Goal: Information Seeking & Learning: Learn about a topic

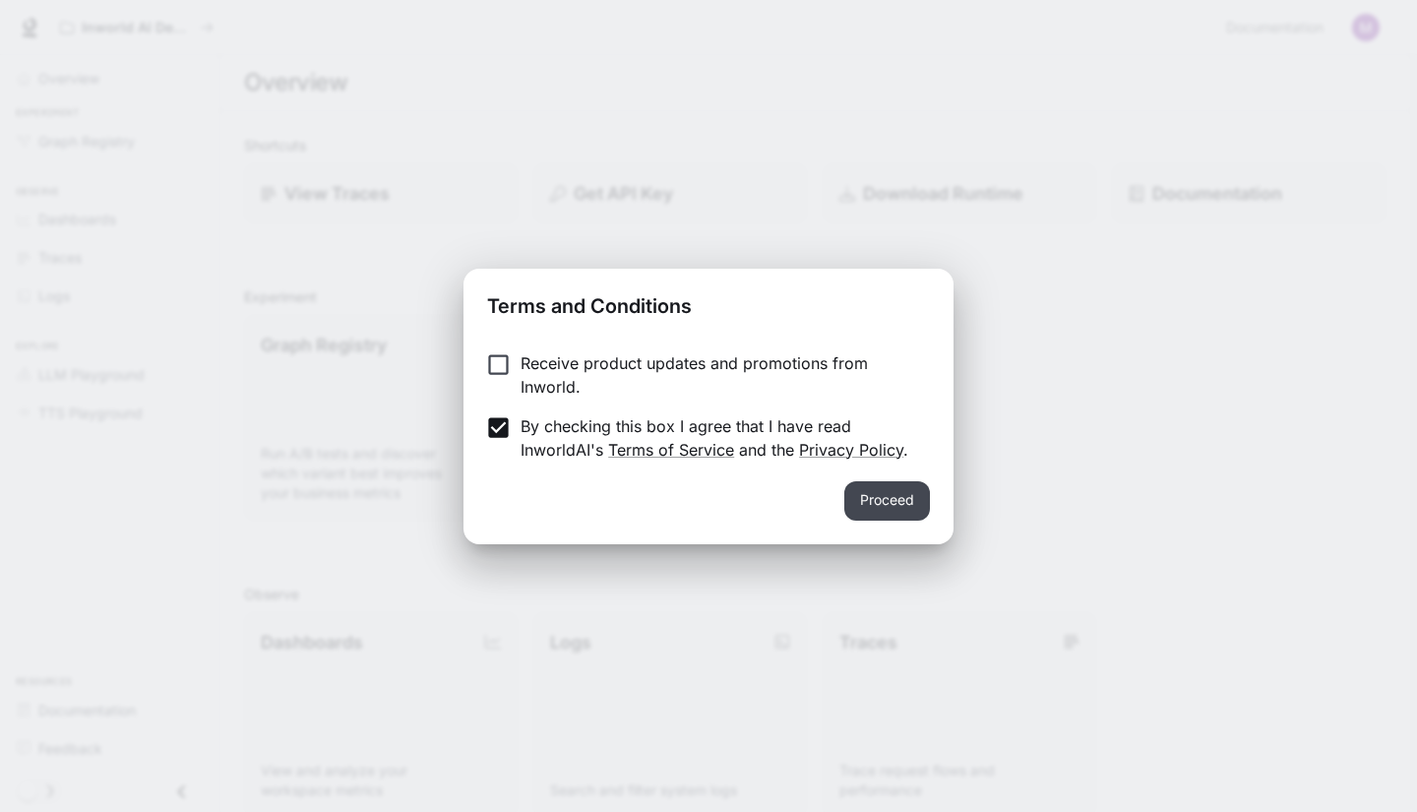
click at [876, 495] on button "Proceed" at bounding box center [887, 500] width 86 height 39
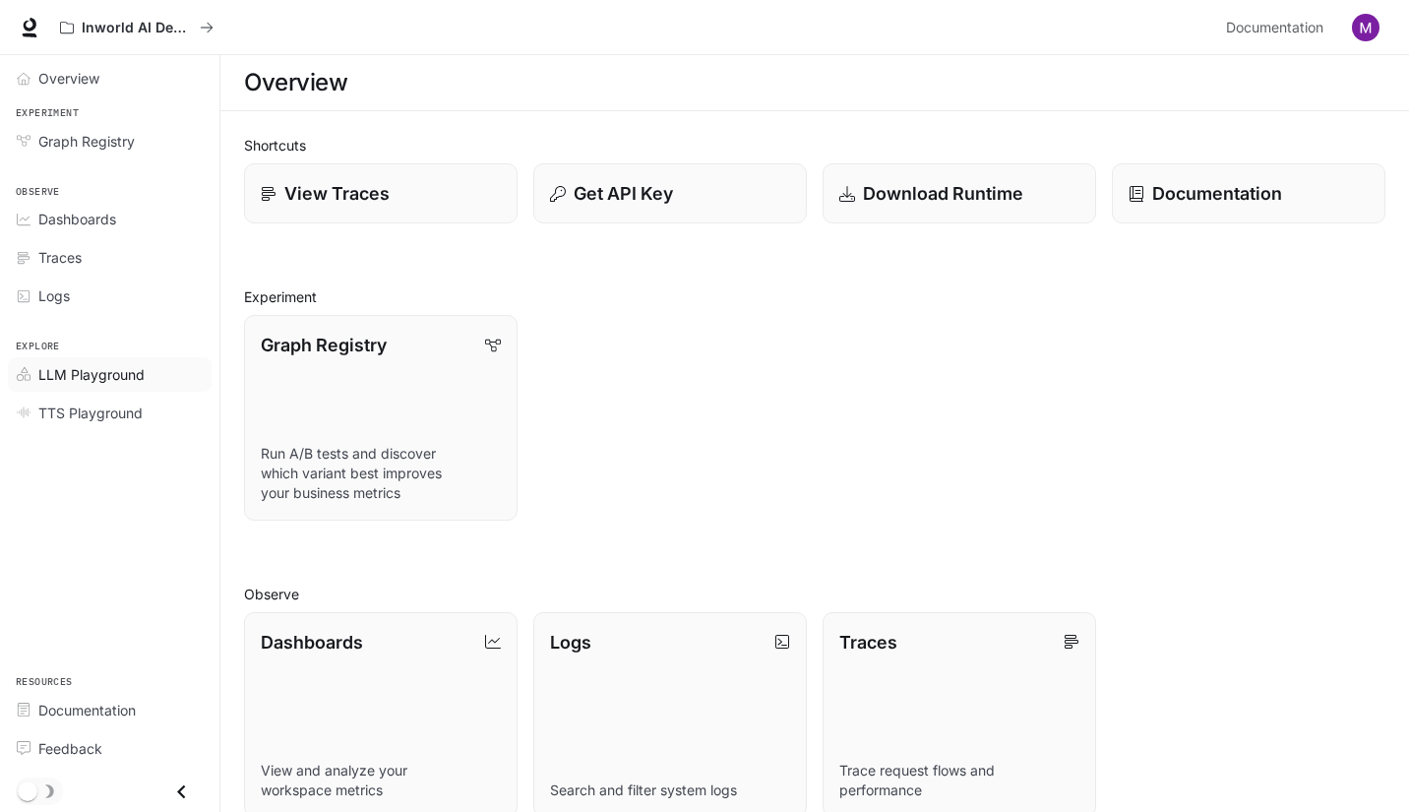
click at [98, 375] on span "LLM Playground" at bounding box center [91, 374] width 106 height 21
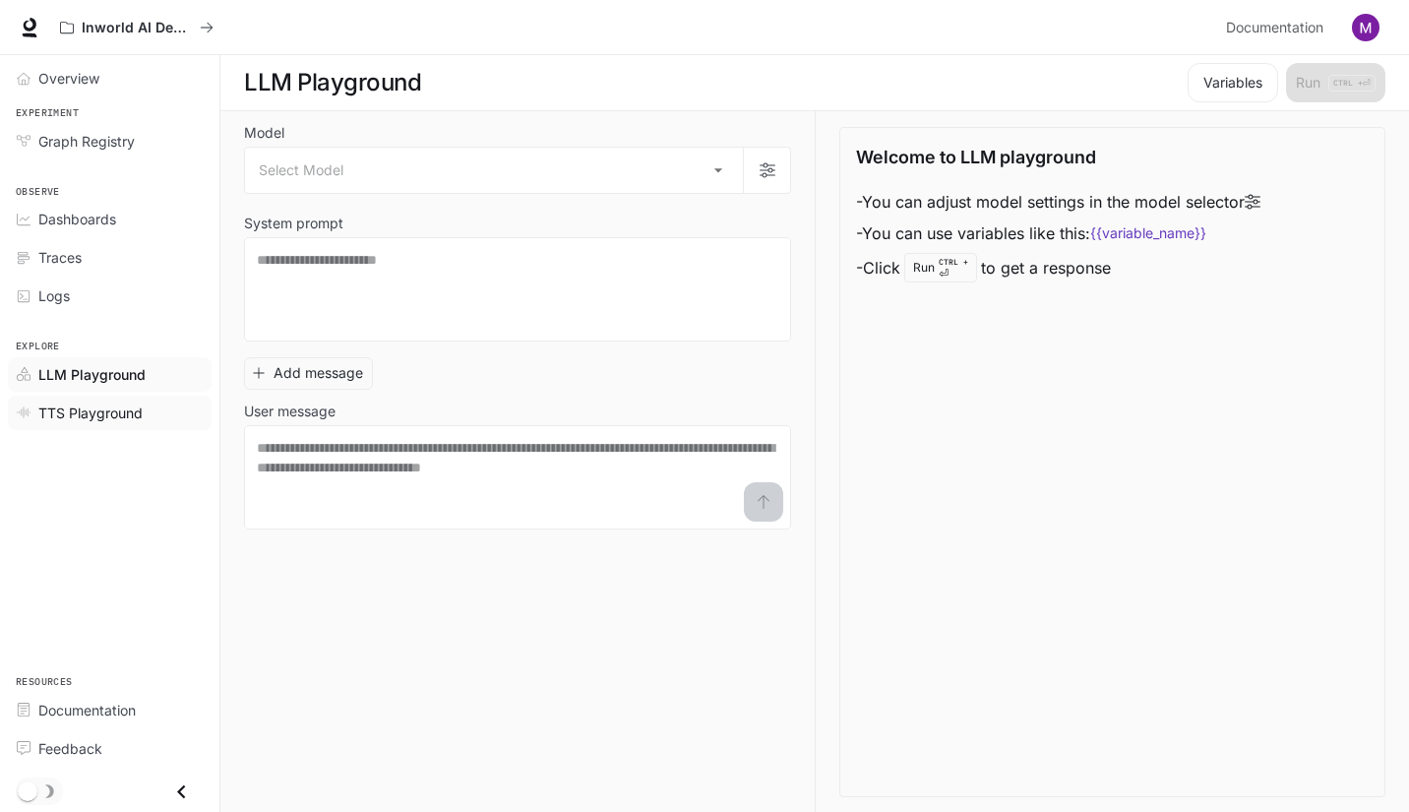
click at [97, 413] on span "TTS Playground" at bounding box center [90, 413] width 104 height 21
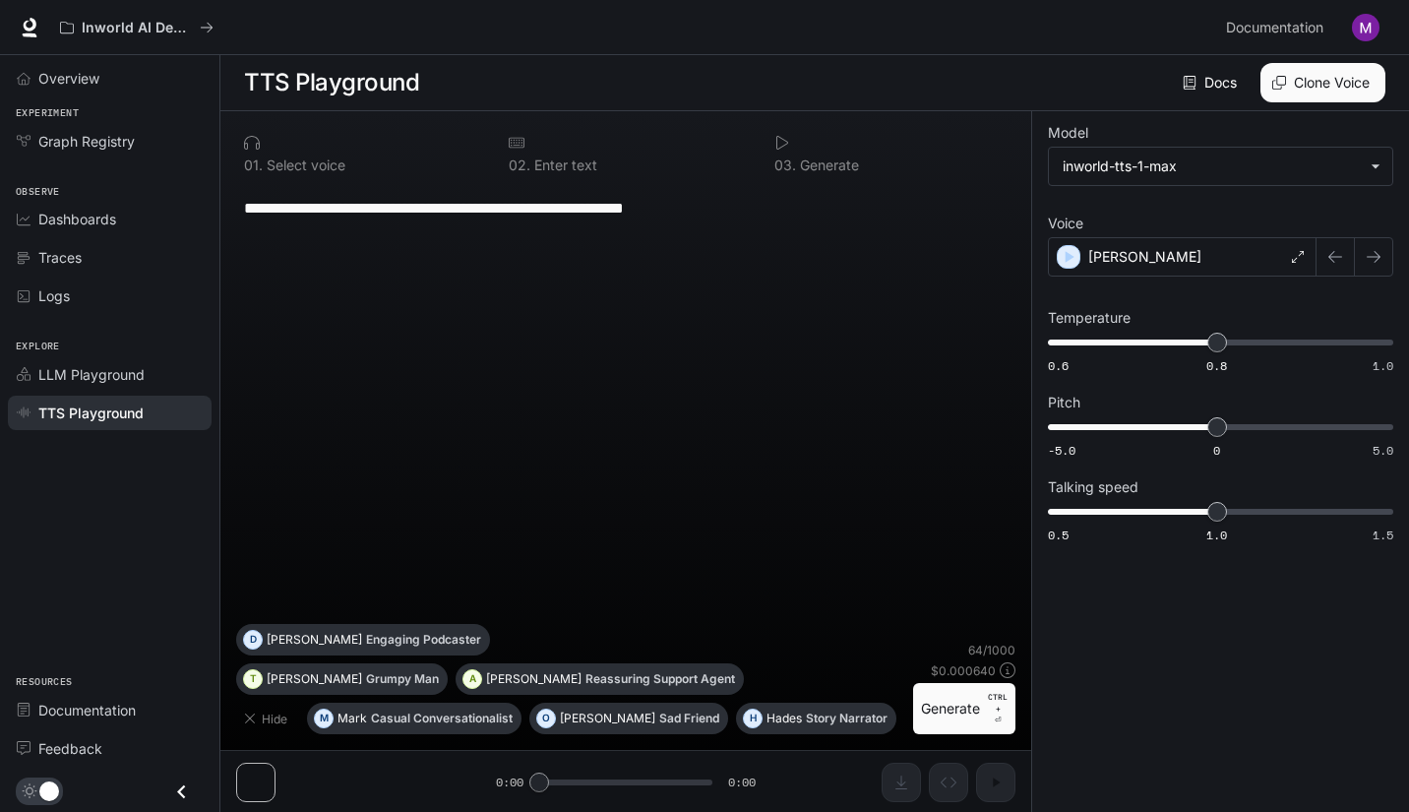
scroll to position [1, 0]
click at [586, 674] on p "Reassuring Support Agent" at bounding box center [661, 678] width 150 height 12
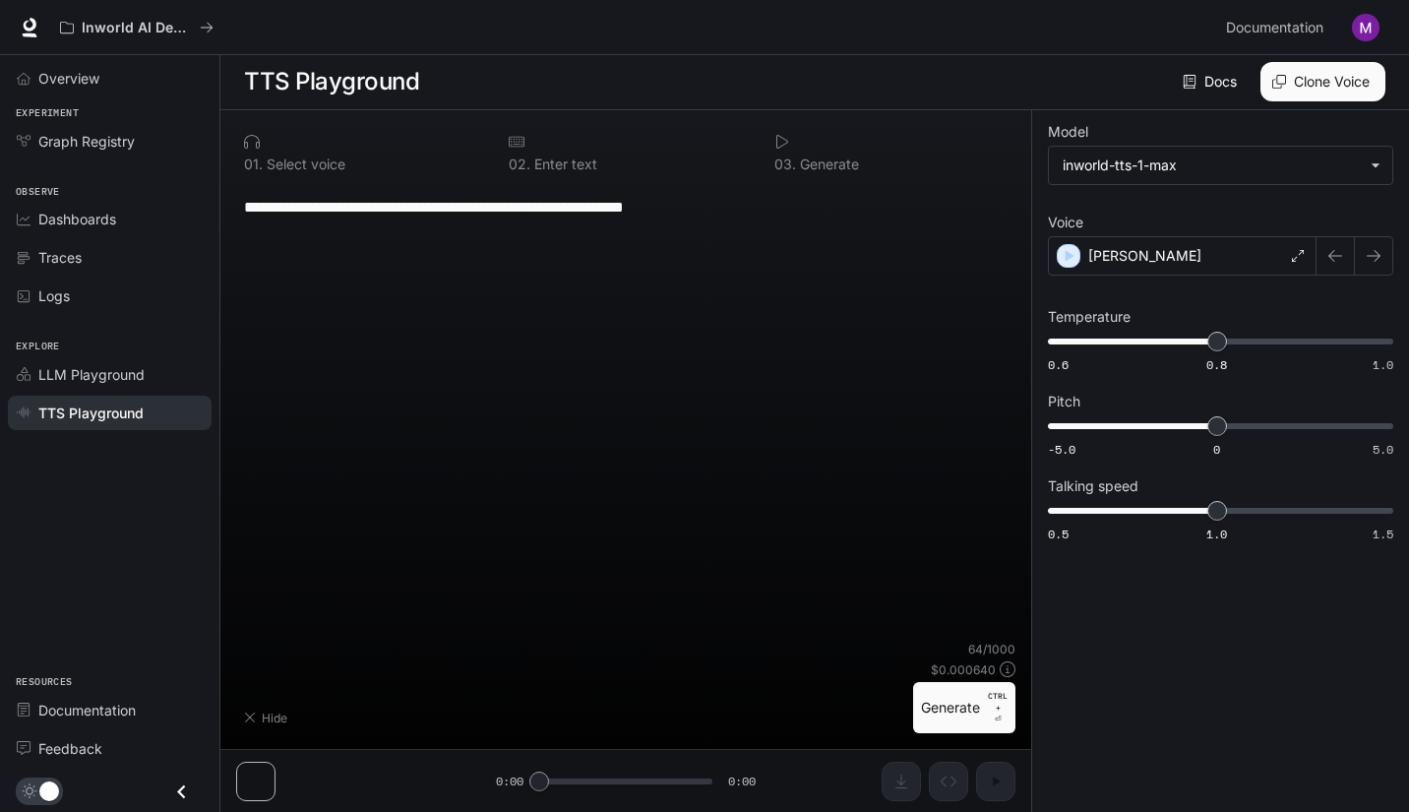
type textarea "**********"
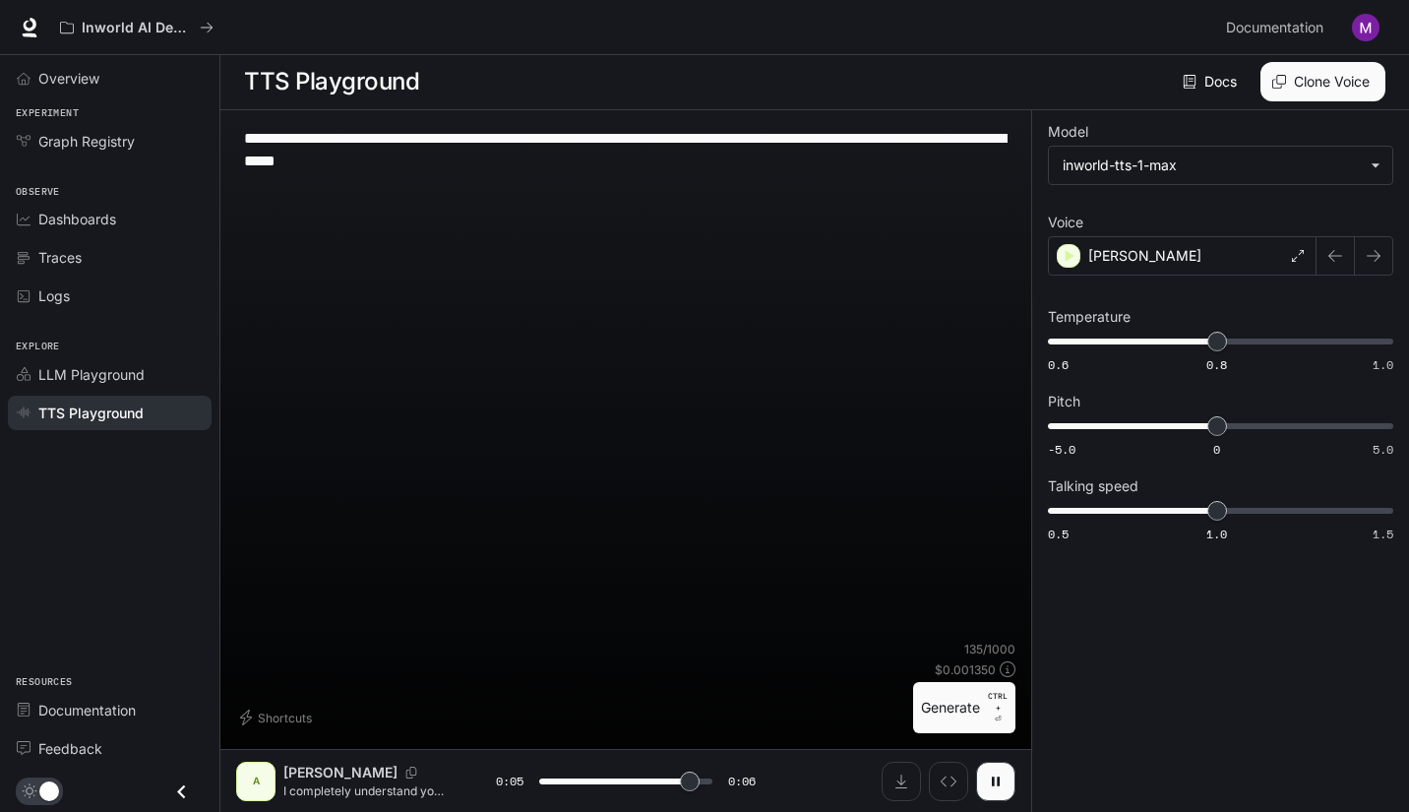
scroll to position [0, 0]
type input "*"
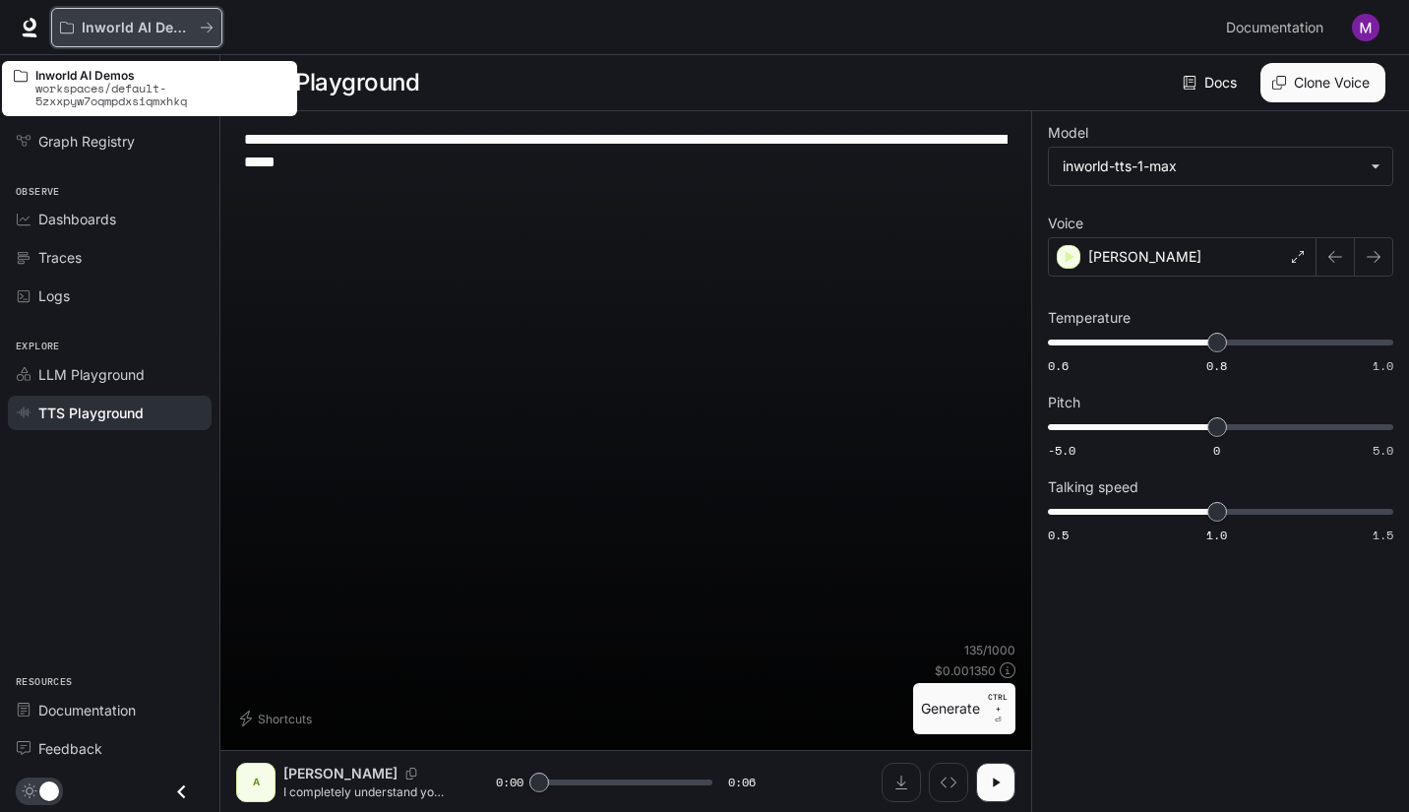
click at [213, 35] on button "Inworld AI Demos" at bounding box center [136, 27] width 171 height 39
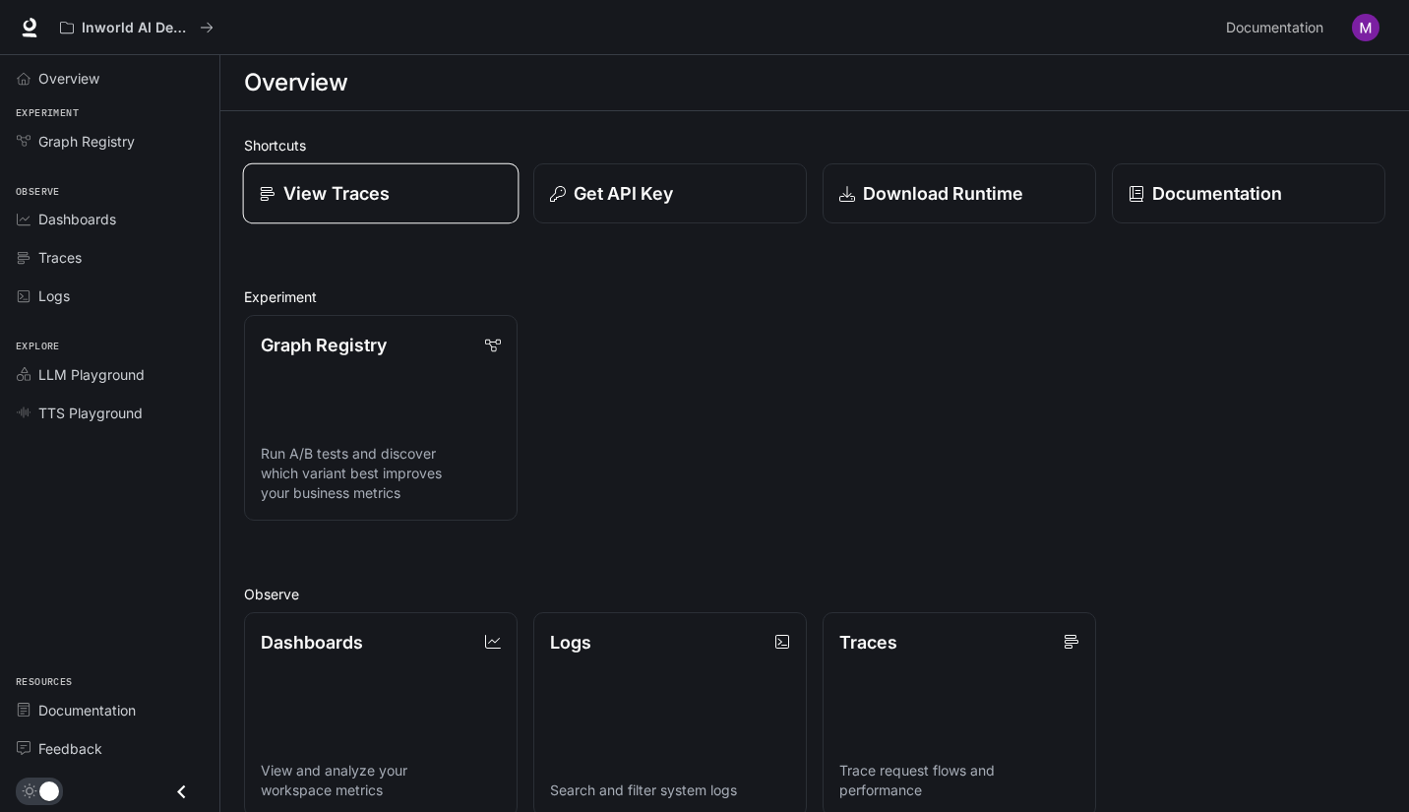
click at [333, 200] on p "View Traces" at bounding box center [336, 193] width 106 height 27
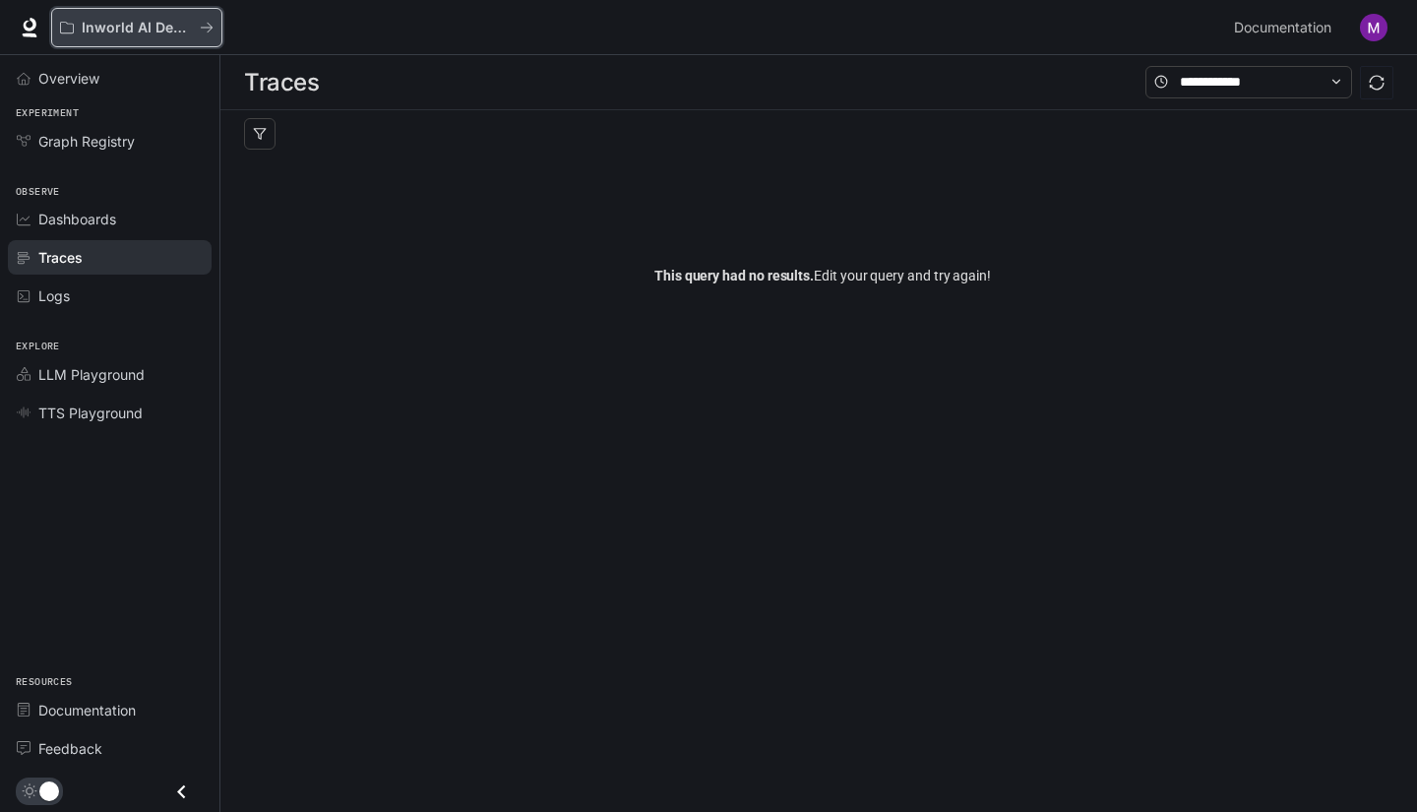
click at [211, 29] on icon "All workspaces" at bounding box center [207, 28] width 12 height 10
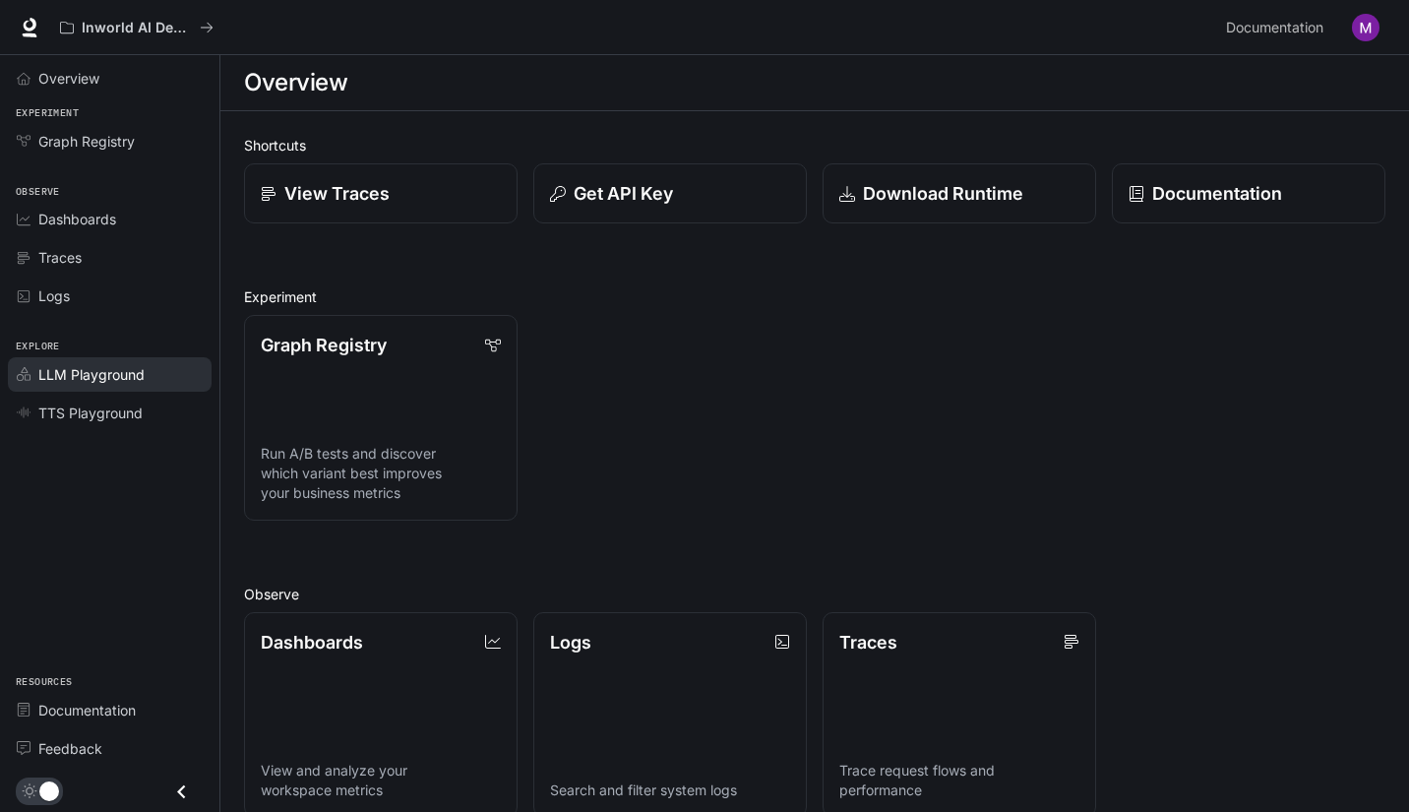
click at [121, 373] on span "LLM Playground" at bounding box center [91, 374] width 106 height 21
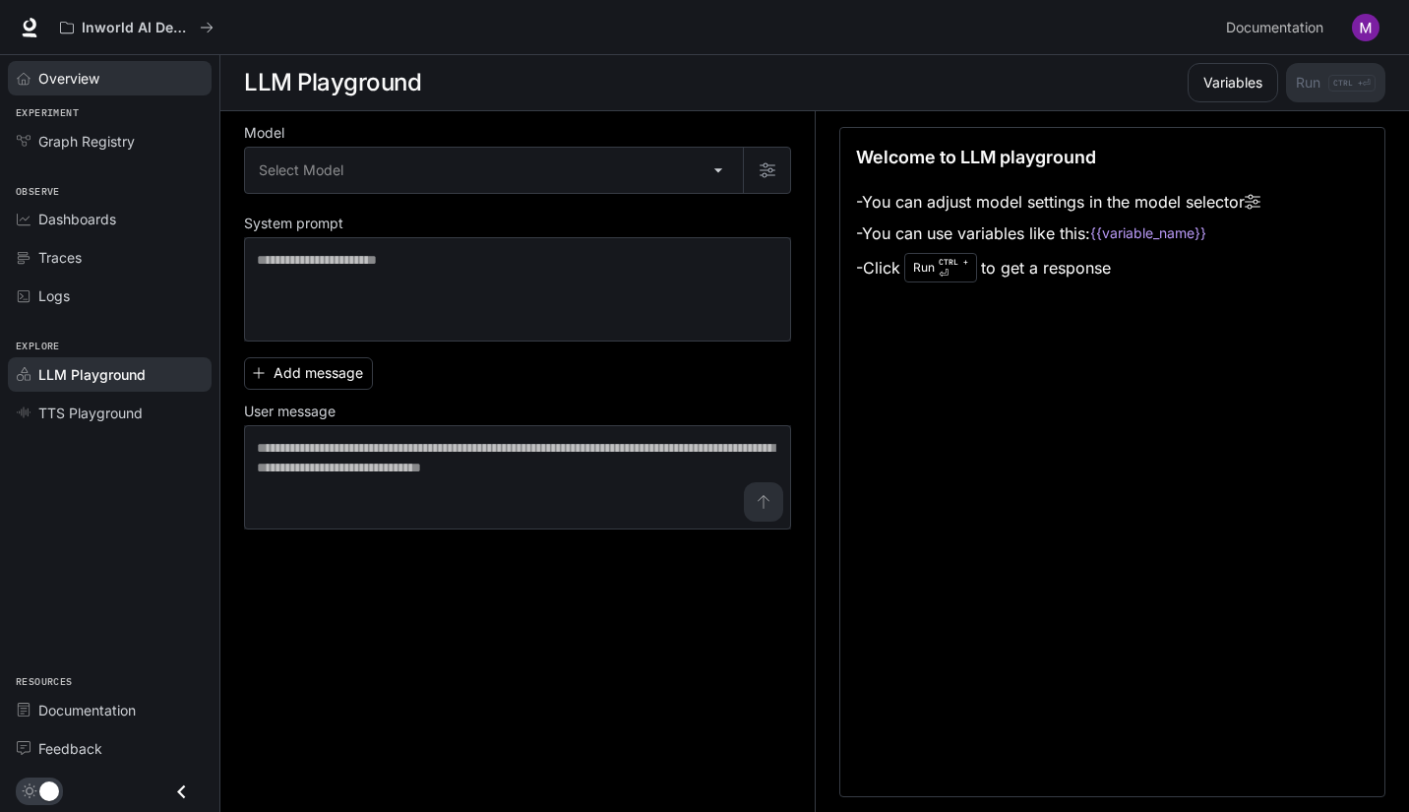
click at [68, 90] on link "Overview" at bounding box center [110, 78] width 204 height 34
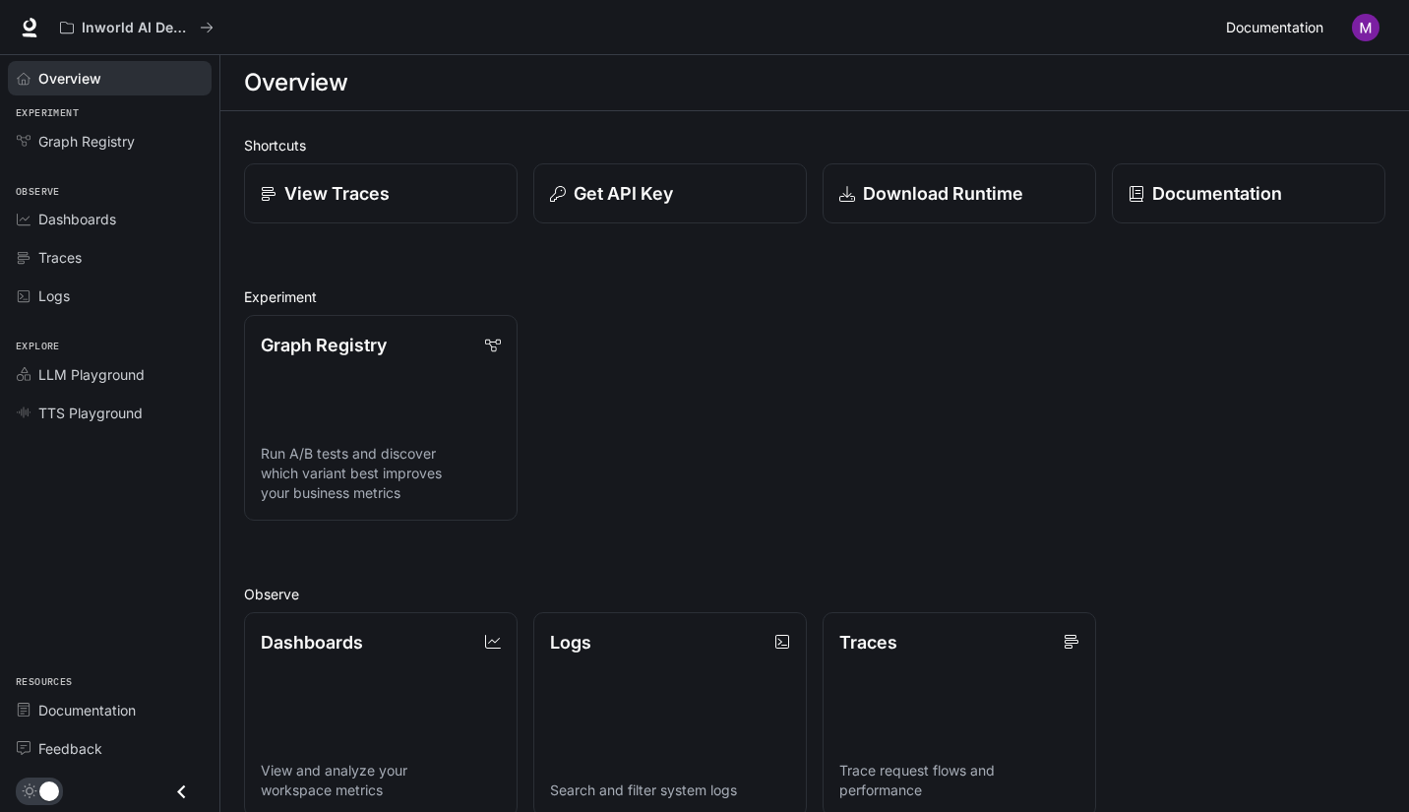
click at [1242, 37] on span "Documentation" at bounding box center [1274, 28] width 97 height 25
click at [346, 196] on p "View Traces" at bounding box center [336, 193] width 106 height 27
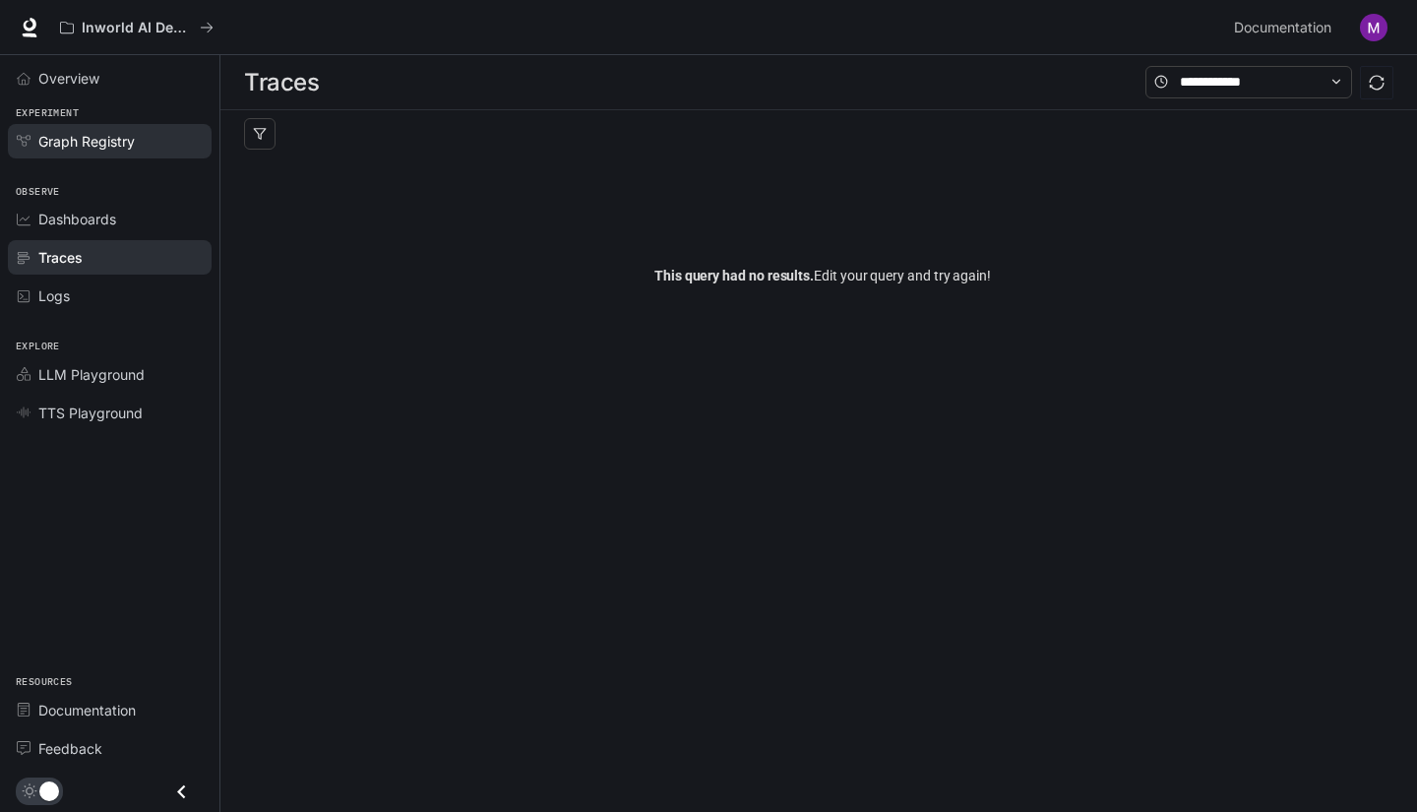
click at [125, 144] on span "Graph Registry" at bounding box center [86, 141] width 96 height 21
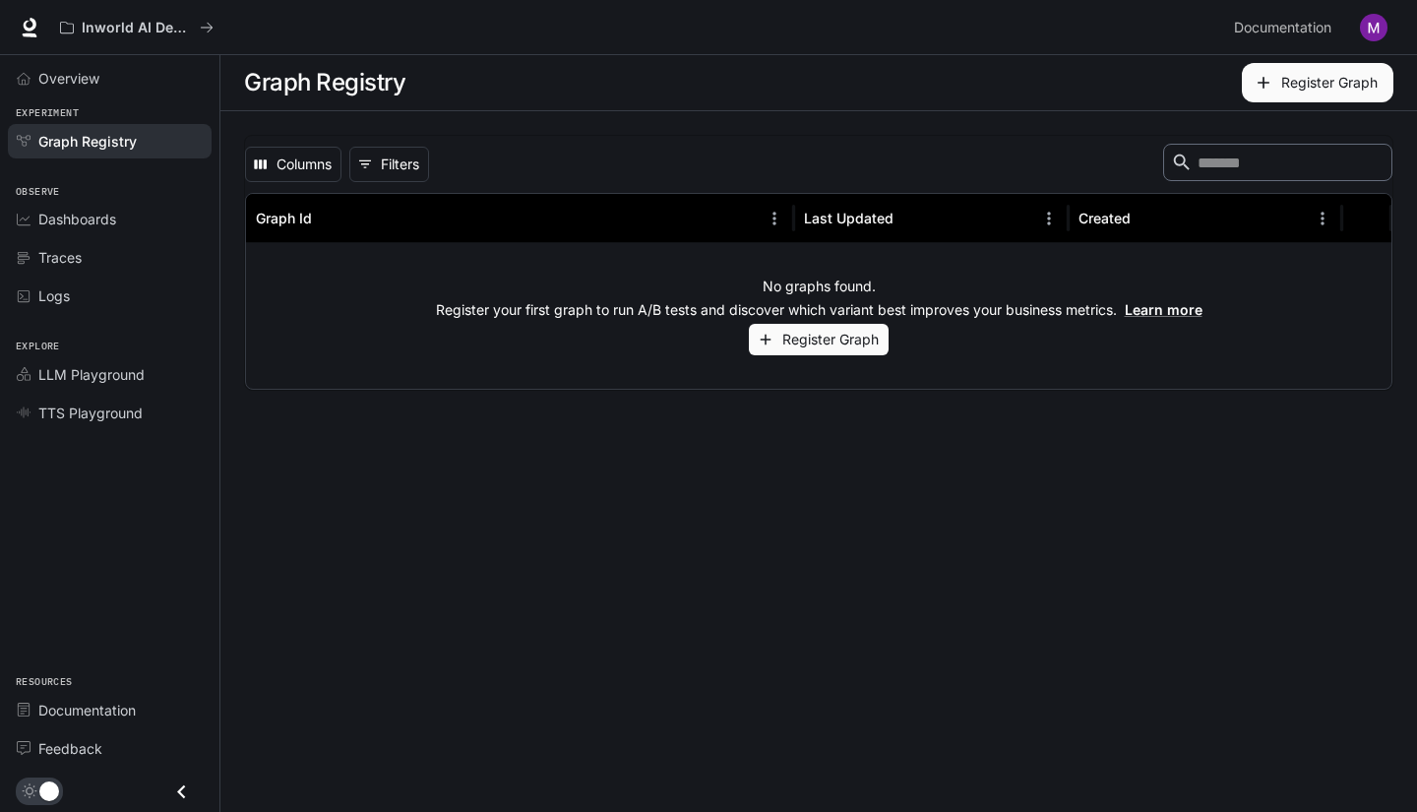
click at [126, 144] on span "Graph Registry" at bounding box center [87, 141] width 98 height 21
click at [103, 405] on span "TTS Playground" at bounding box center [90, 413] width 104 height 21
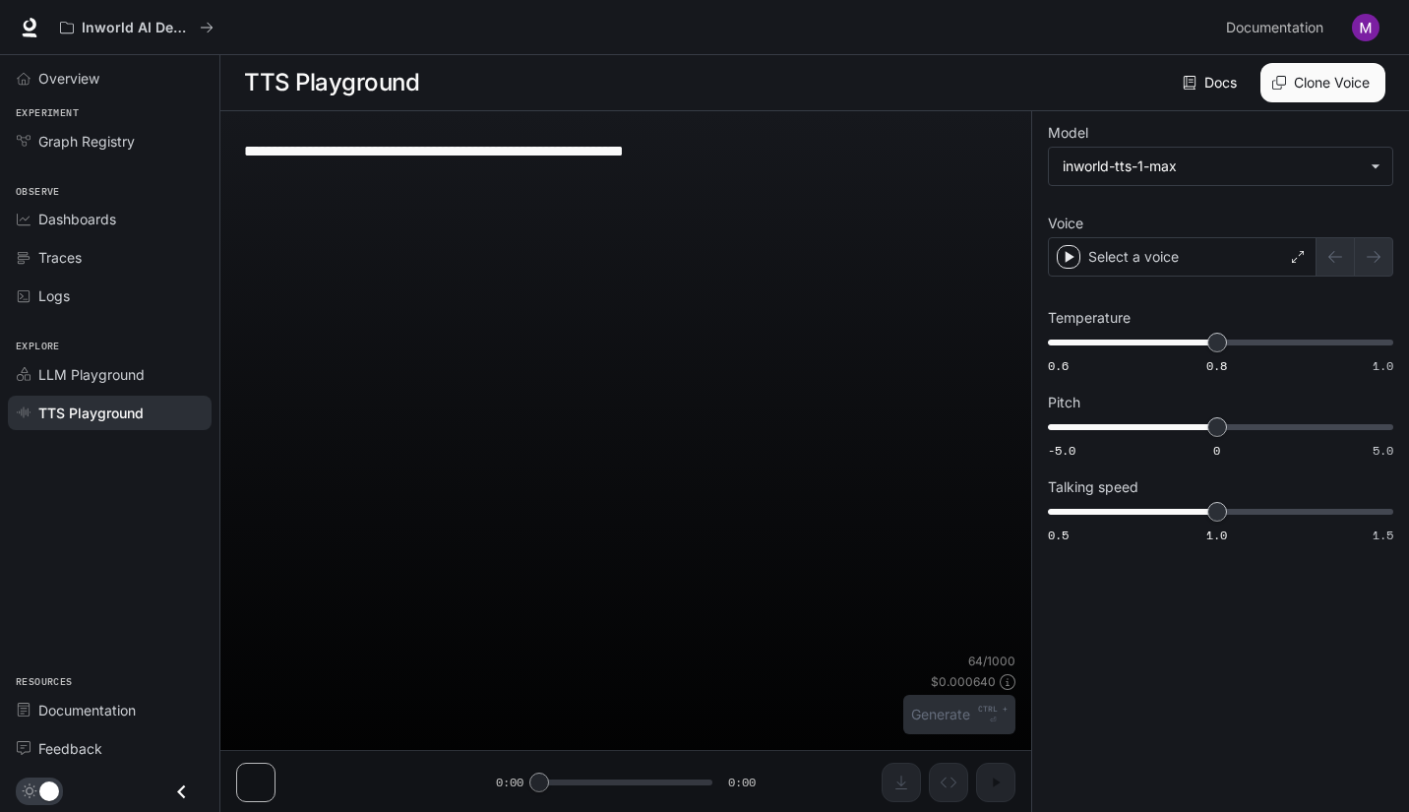
type textarea "**********"
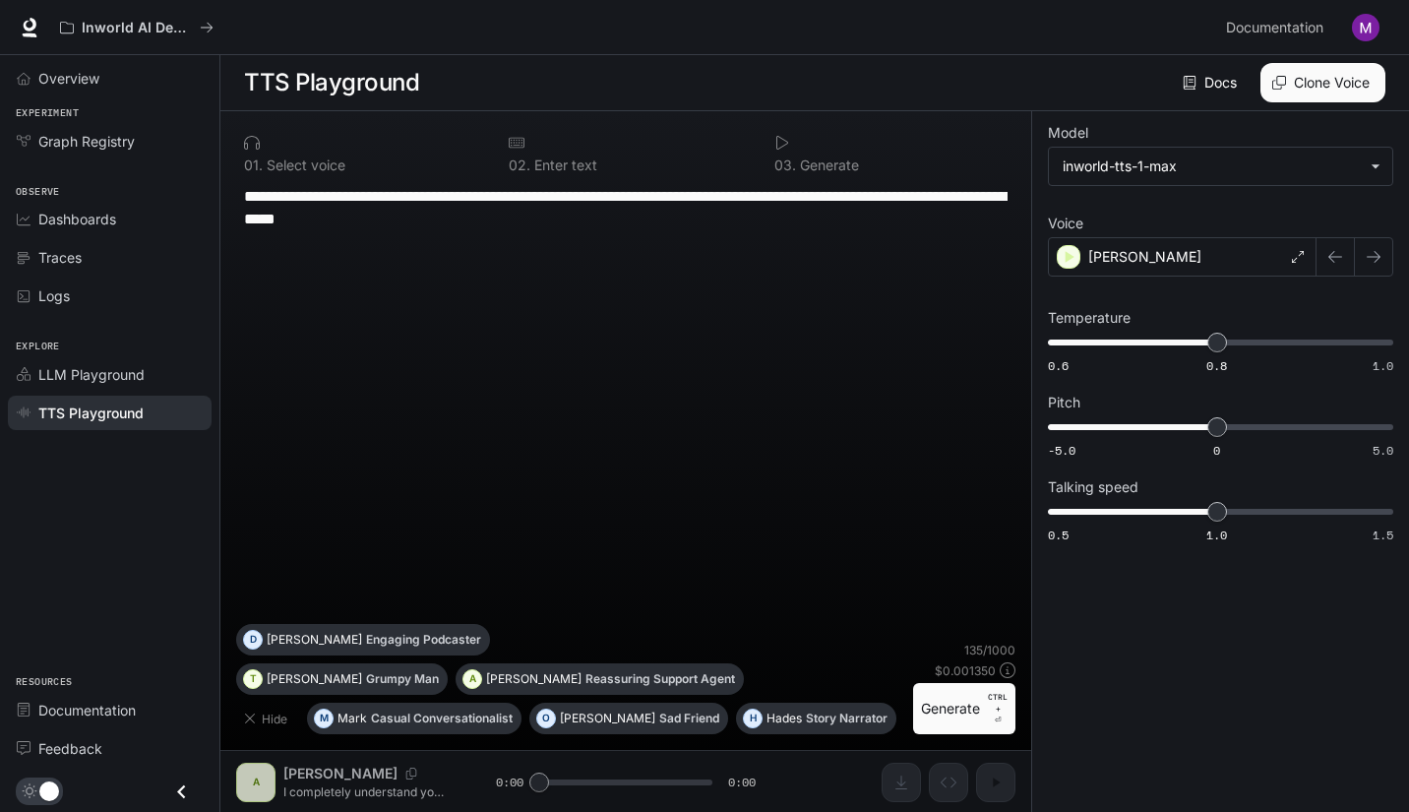
scroll to position [1, 0]
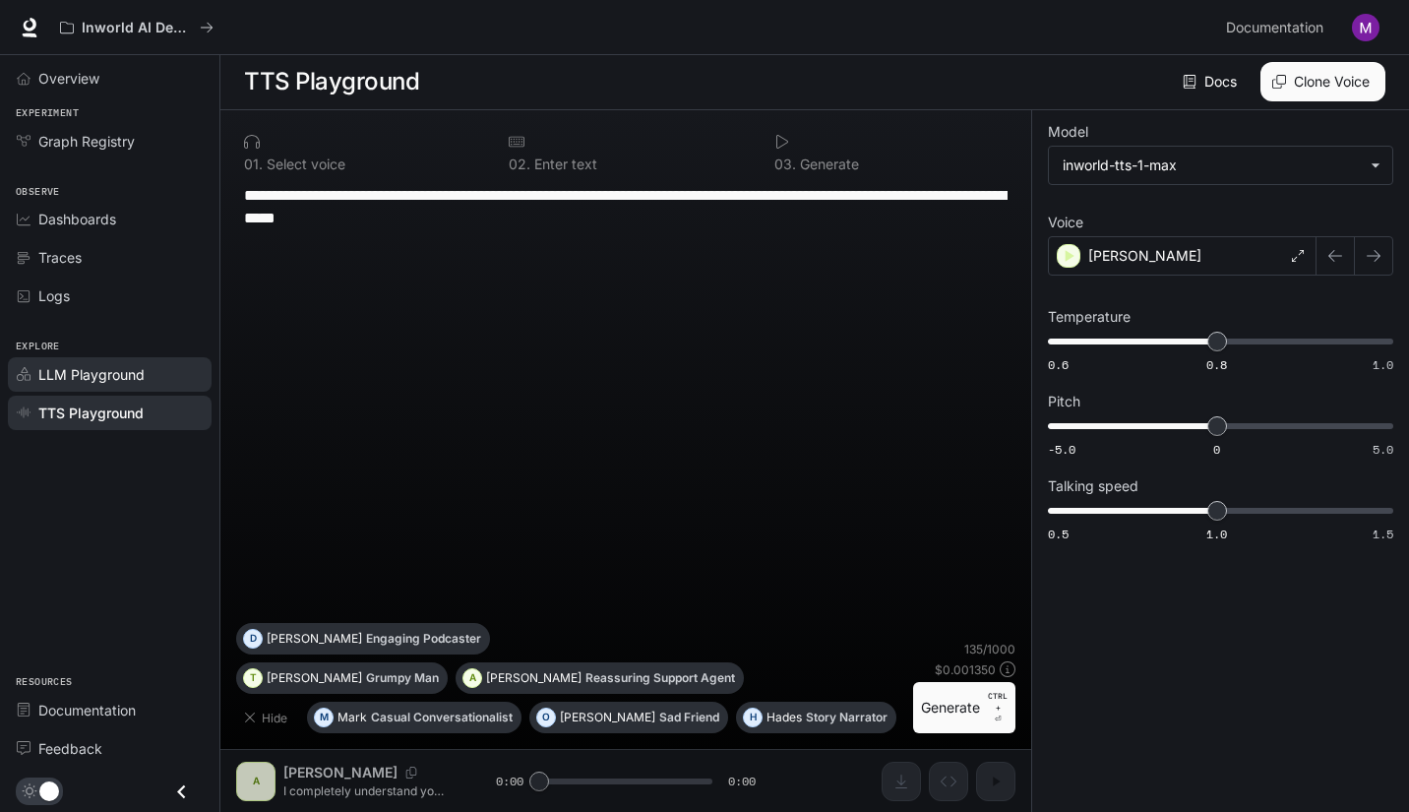
click at [130, 375] on span "LLM Playground" at bounding box center [91, 374] width 106 height 21
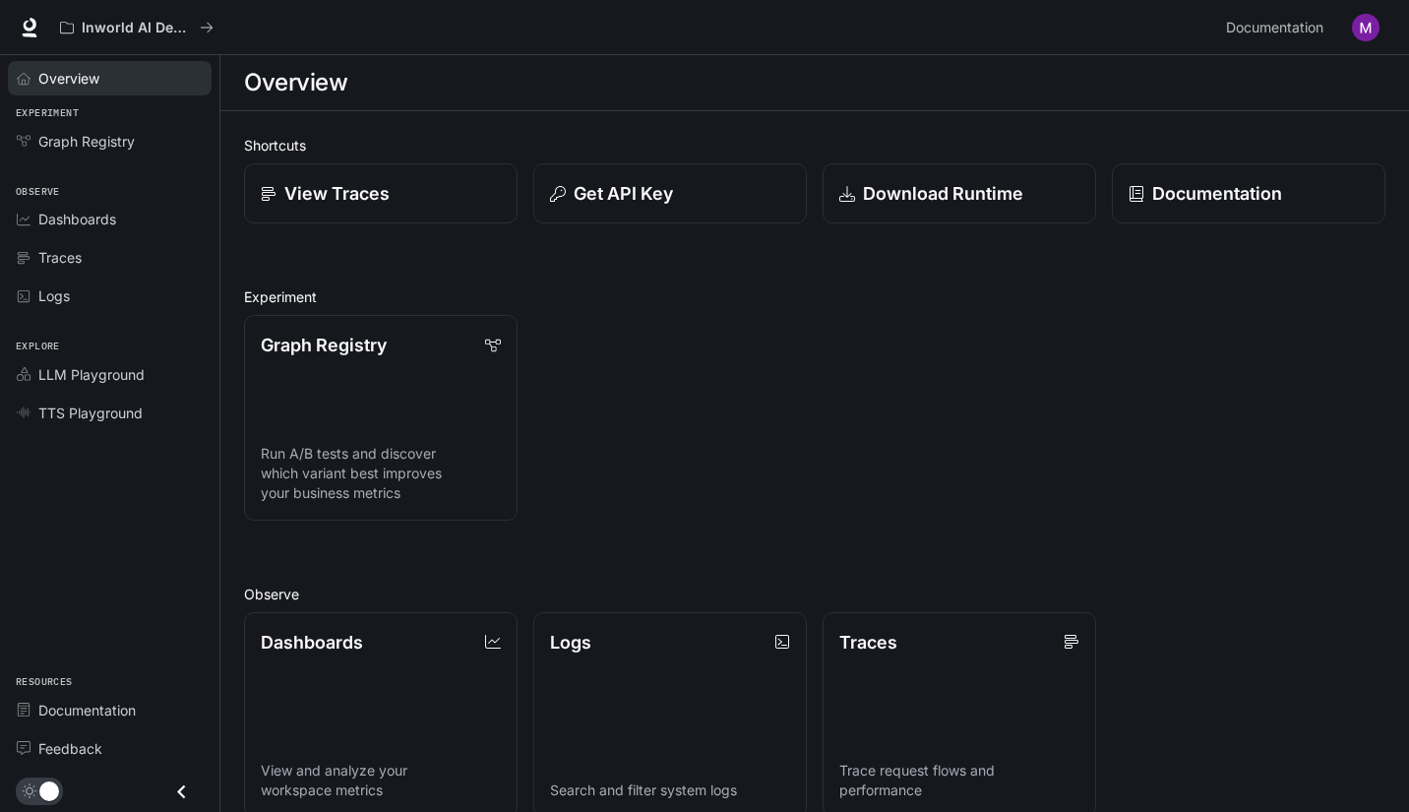
click at [54, 80] on span "Overview" at bounding box center [68, 78] width 61 height 21
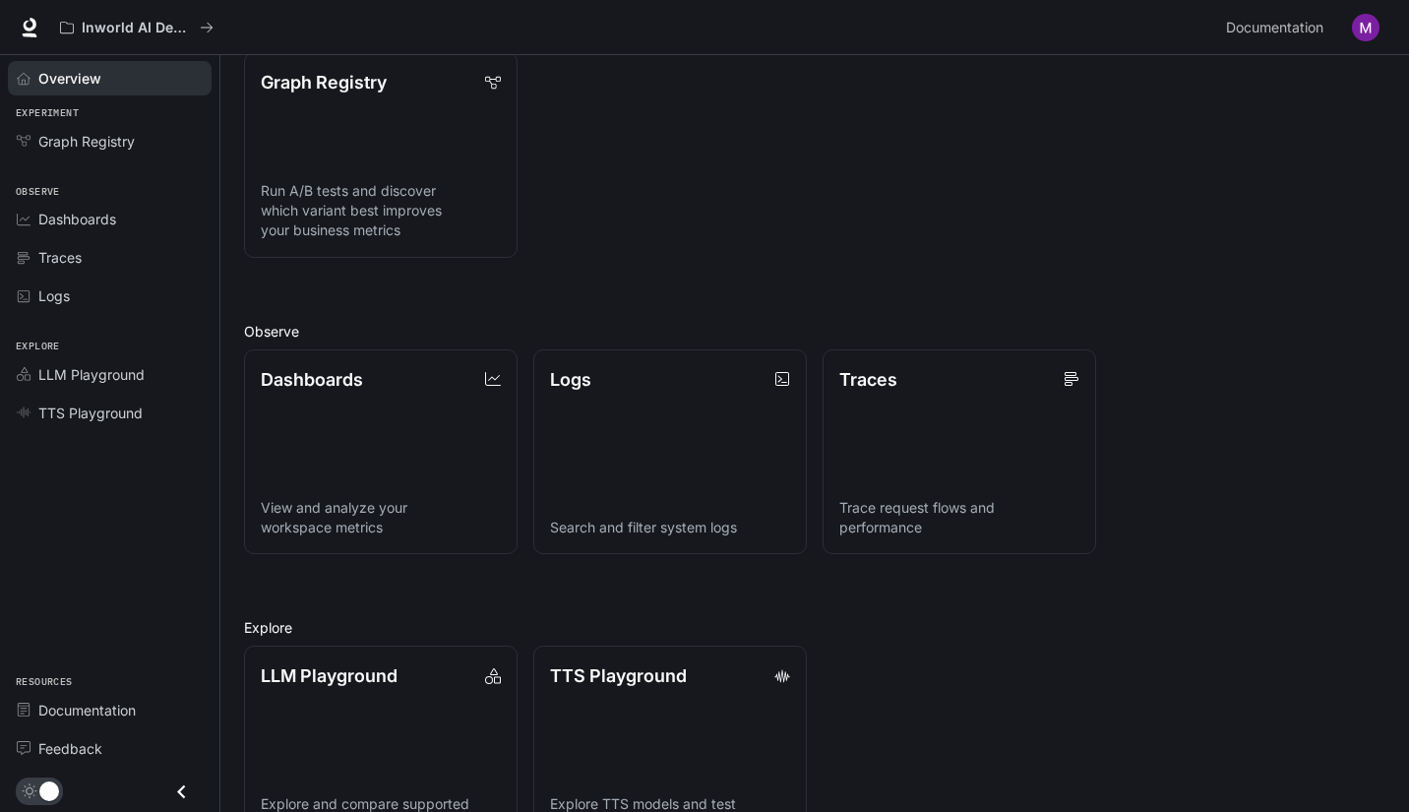
scroll to position [325, 0]
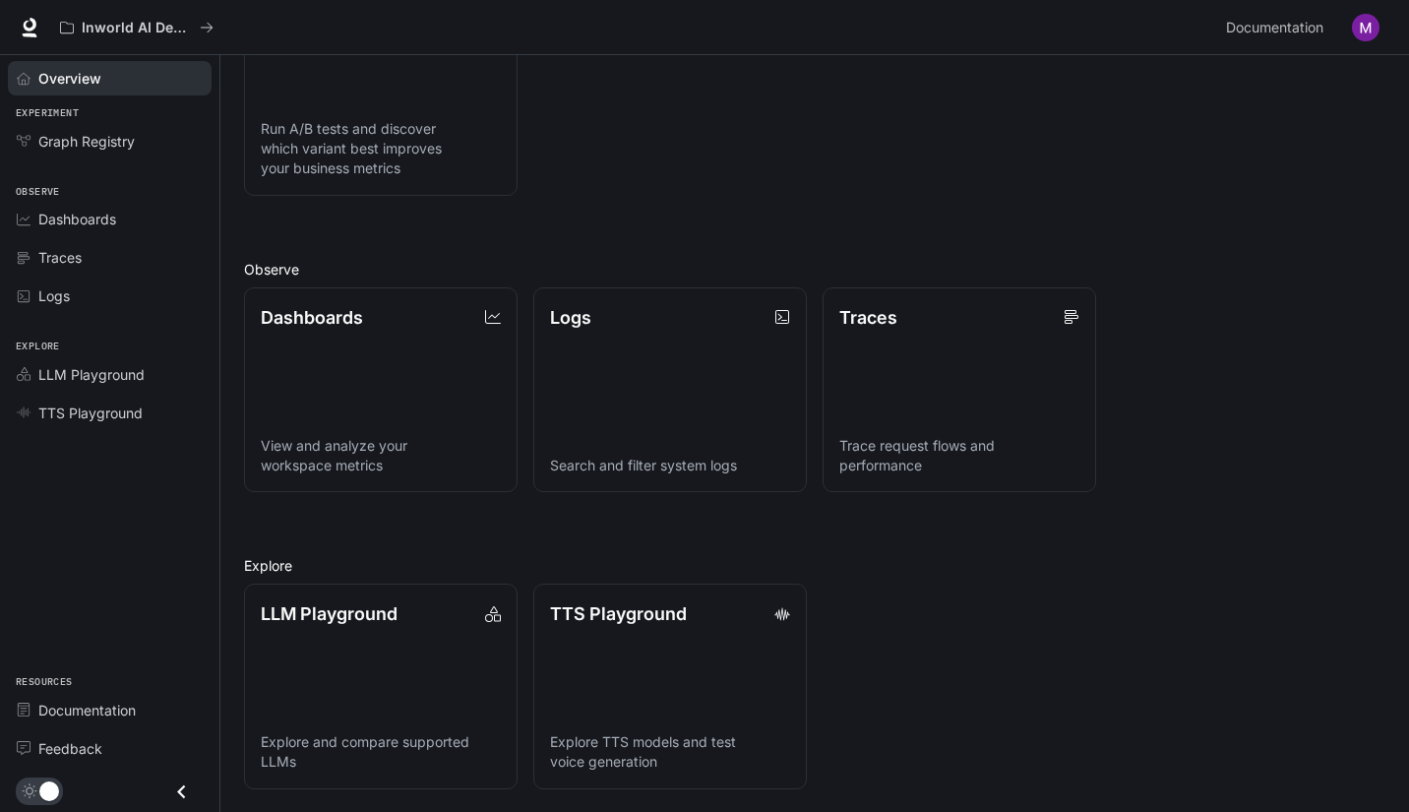
click at [721, 329] on div "Logs" at bounding box center [670, 317] width 240 height 27
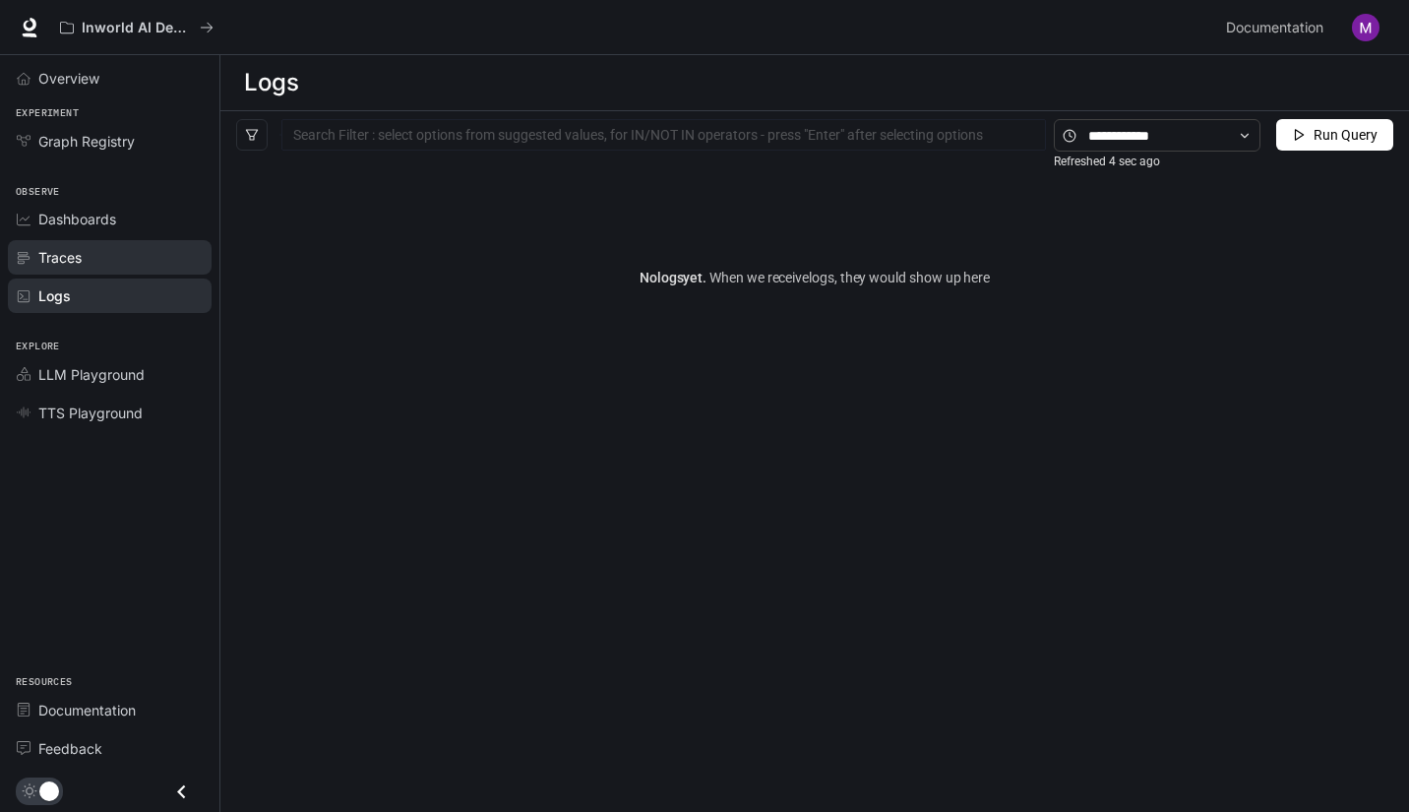
click at [102, 270] on link "Traces" at bounding box center [110, 257] width 204 height 34
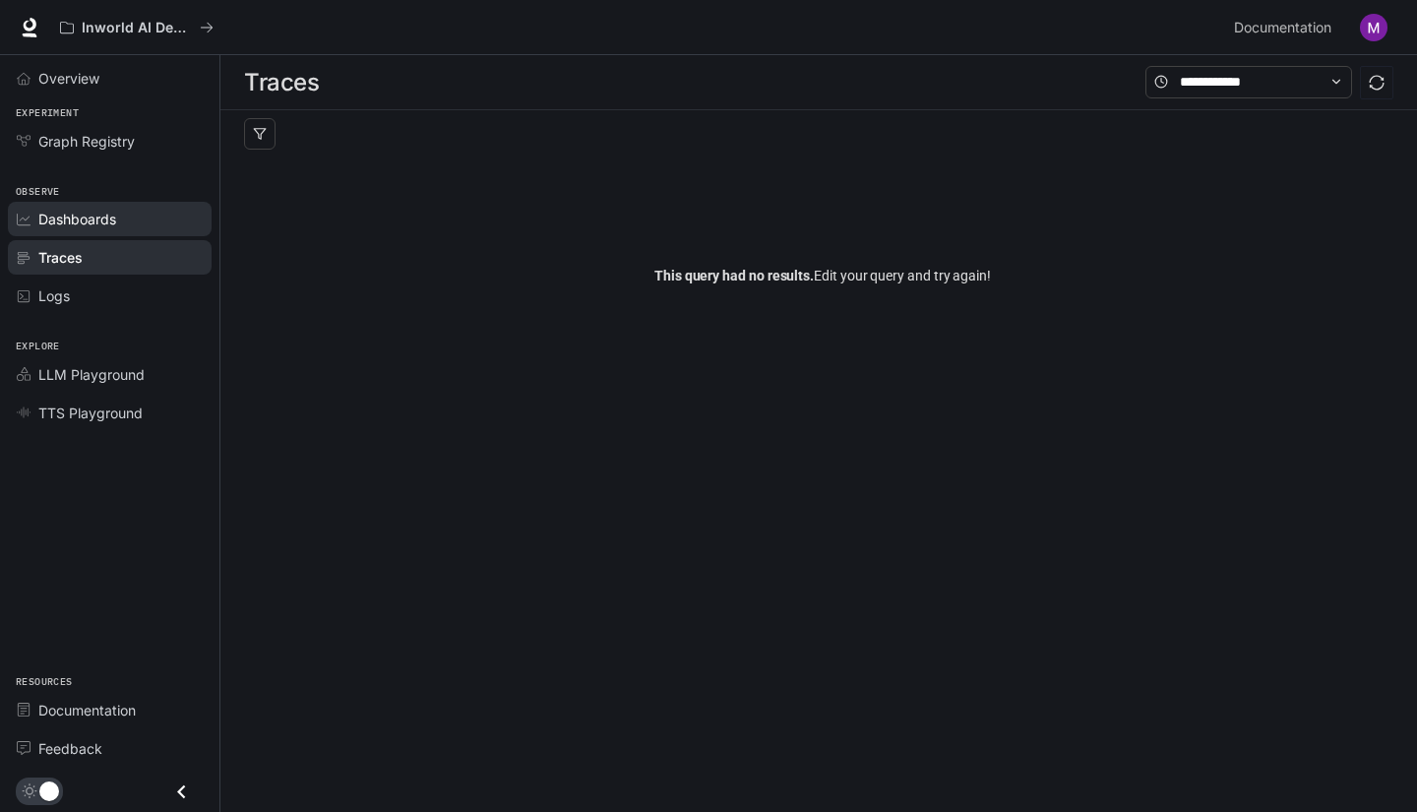
click at [88, 227] on span "Dashboards" at bounding box center [77, 219] width 78 height 21
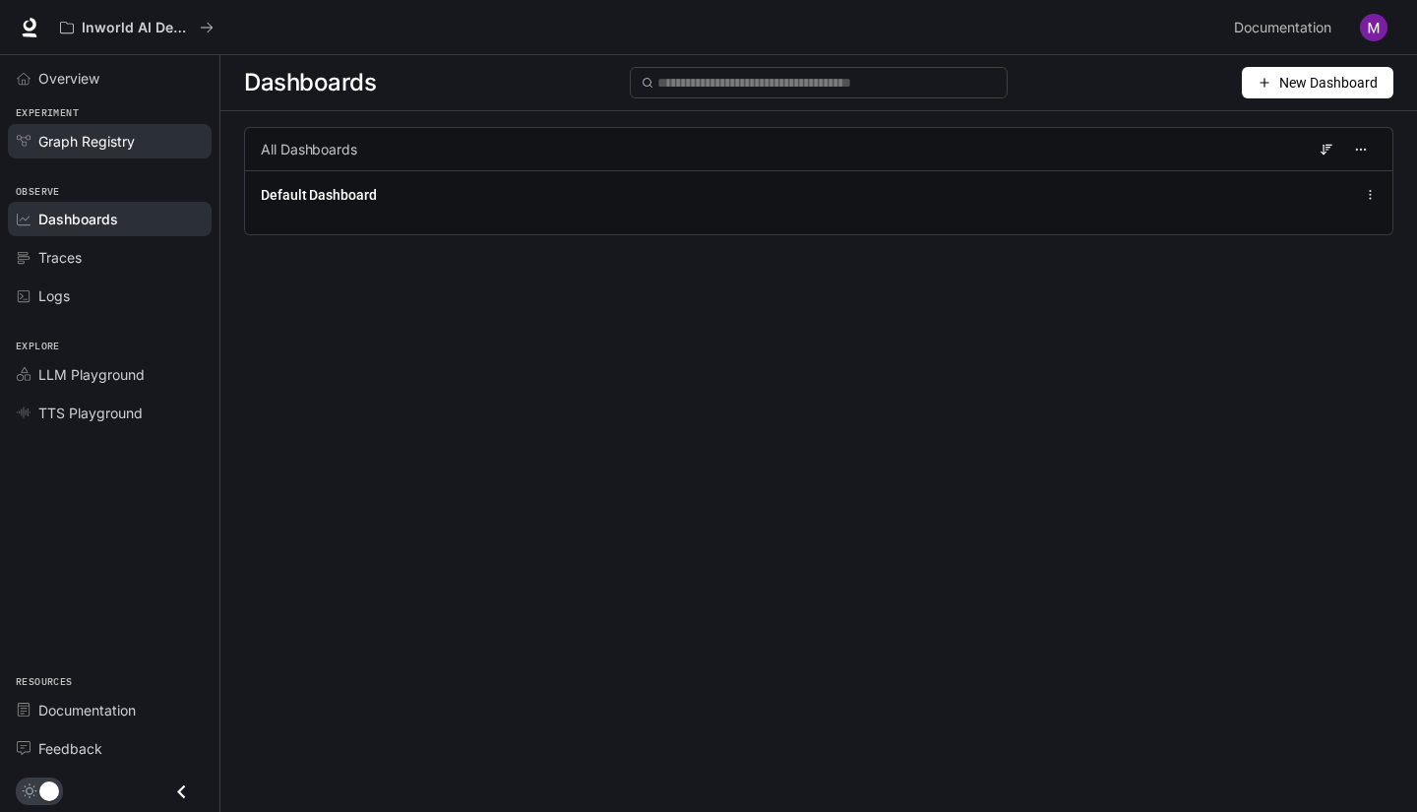
click at [91, 154] on link "Graph Registry" at bounding box center [110, 141] width 204 height 34
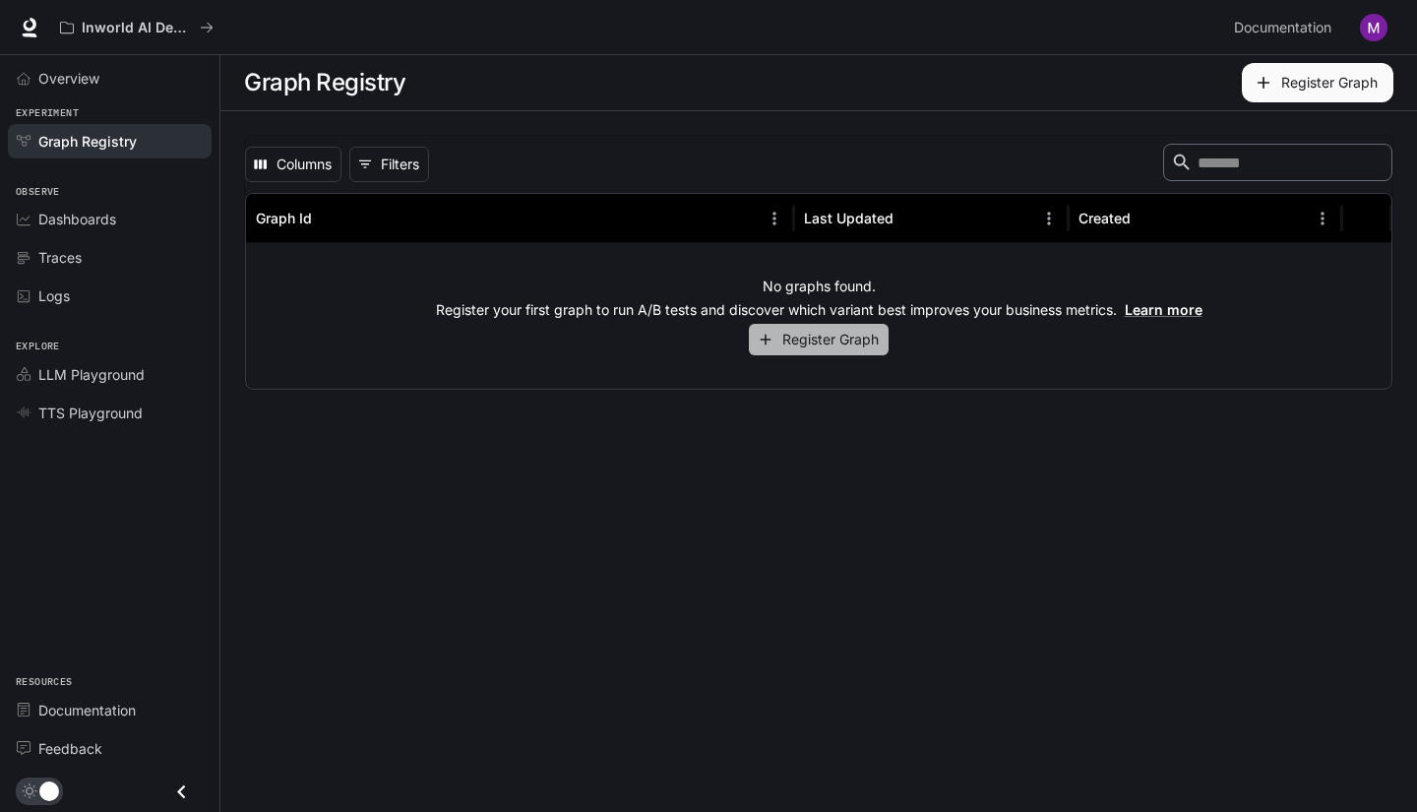
click at [802, 338] on button "Register Graph" at bounding box center [819, 340] width 140 height 32
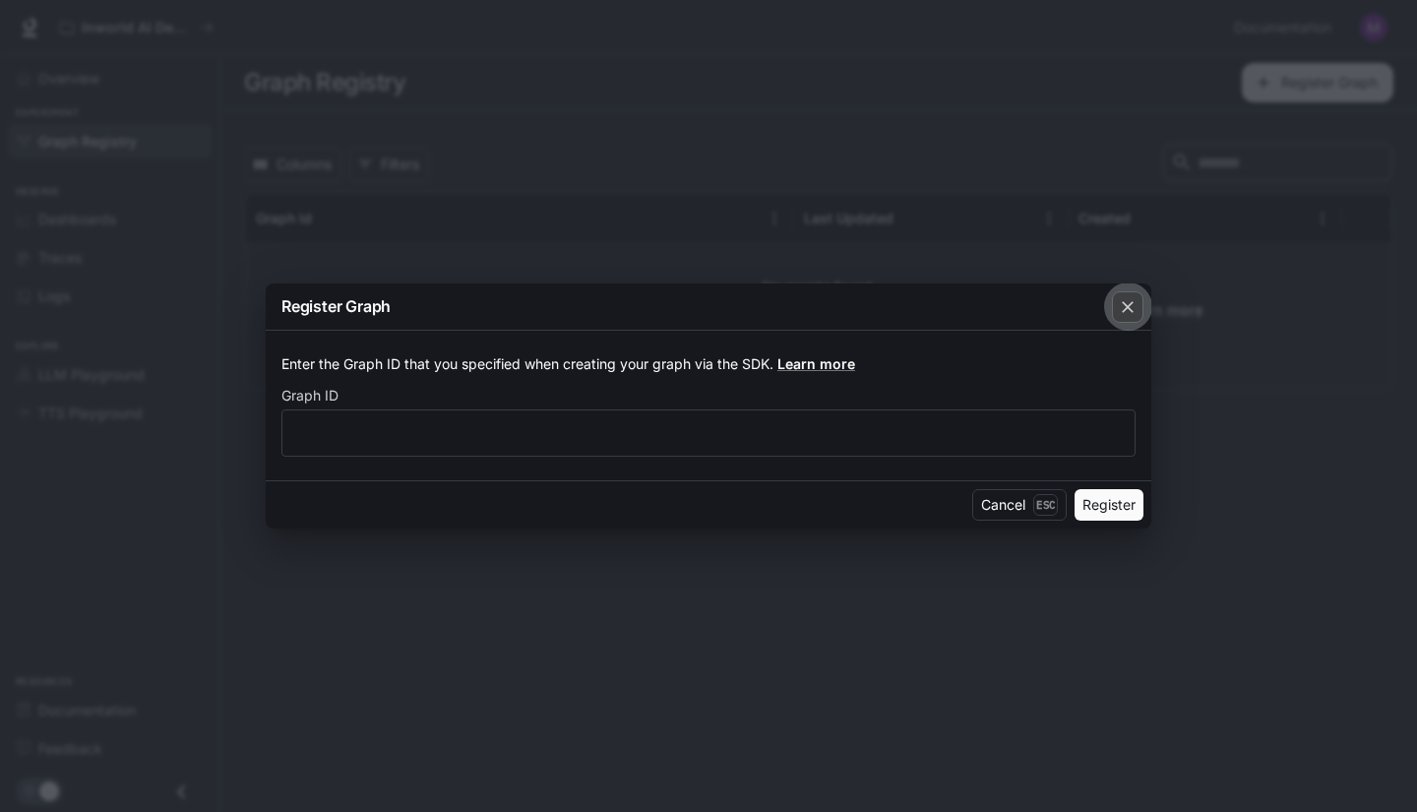
click at [1122, 308] on icon "button" at bounding box center [1128, 307] width 20 height 20
